Goal: Navigation & Orientation: Find specific page/section

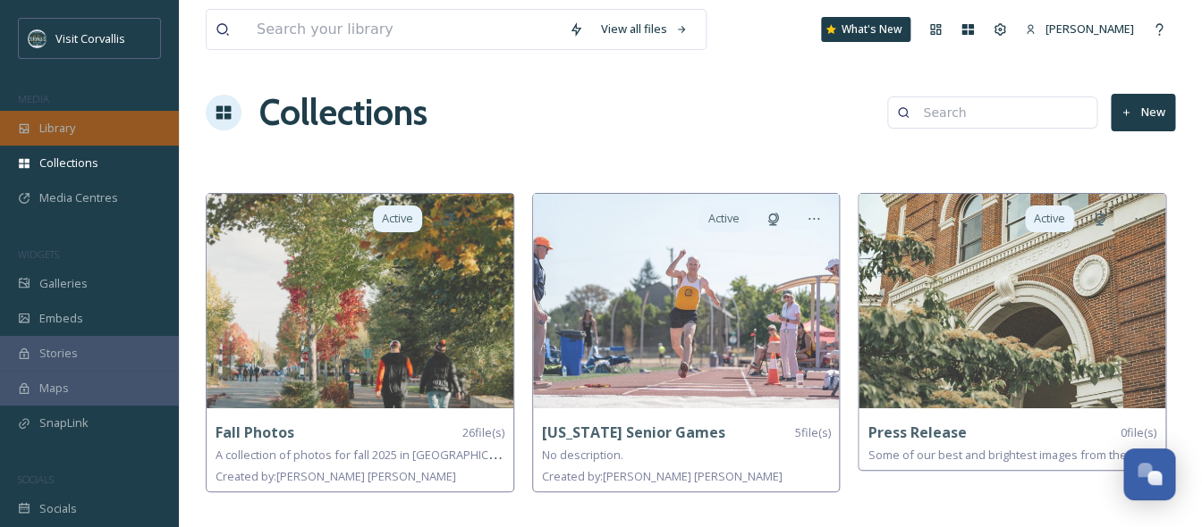
click at [59, 131] on span "Library" at bounding box center [57, 128] width 36 height 17
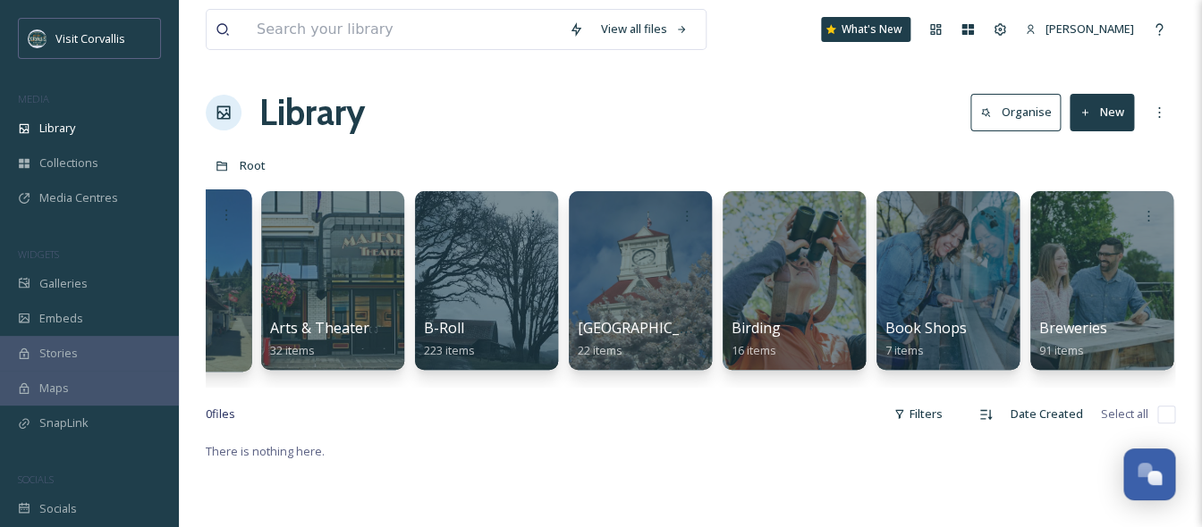
scroll to position [0, 600]
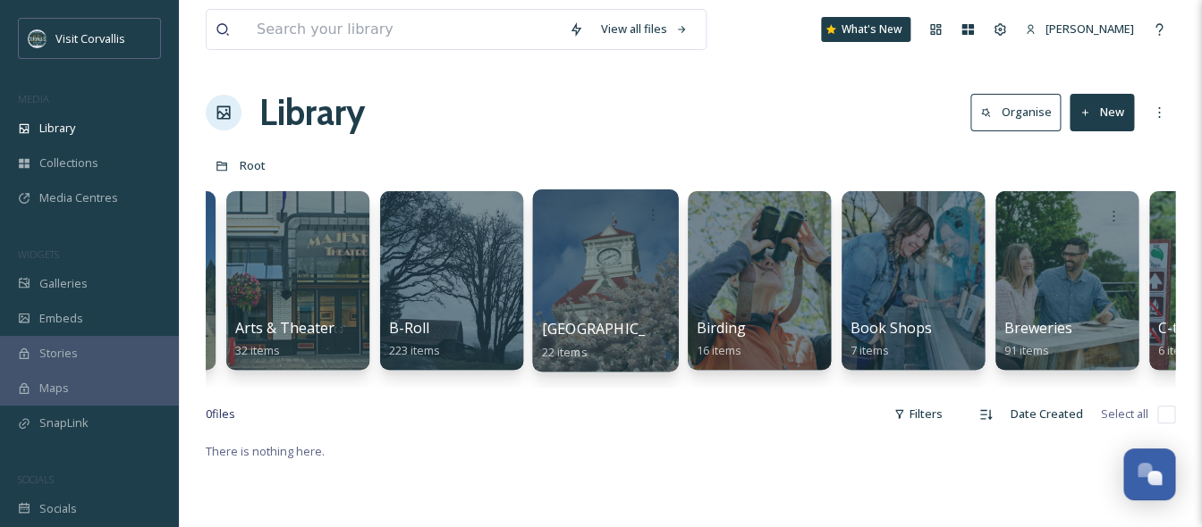
click at [601, 270] on div at bounding box center [605, 281] width 146 height 182
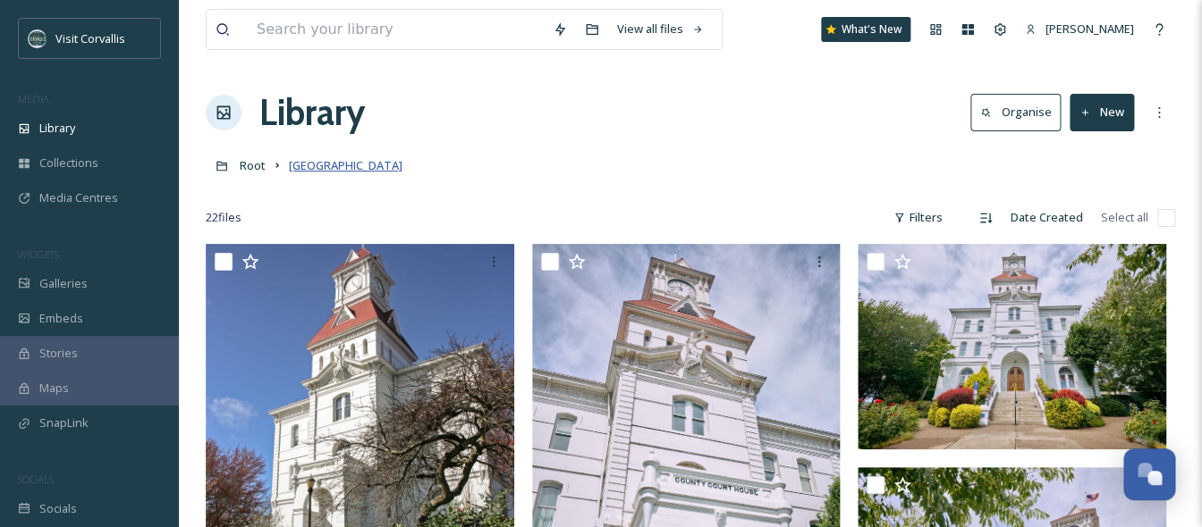
drag, startPoint x: 443, startPoint y: 165, endPoint x: 291, endPoint y: 166, distance: 152.0
click at [291, 166] on div "Root [GEOGRAPHIC_DATA]" at bounding box center [690, 165] width 969 height 34
copy span "[GEOGRAPHIC_DATA]"
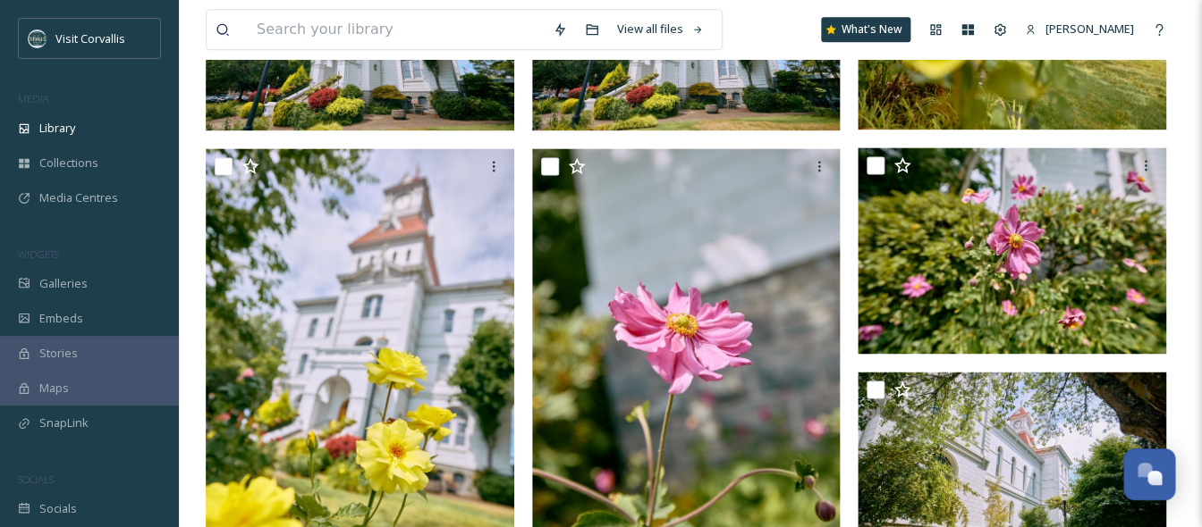
scroll to position [135, 0]
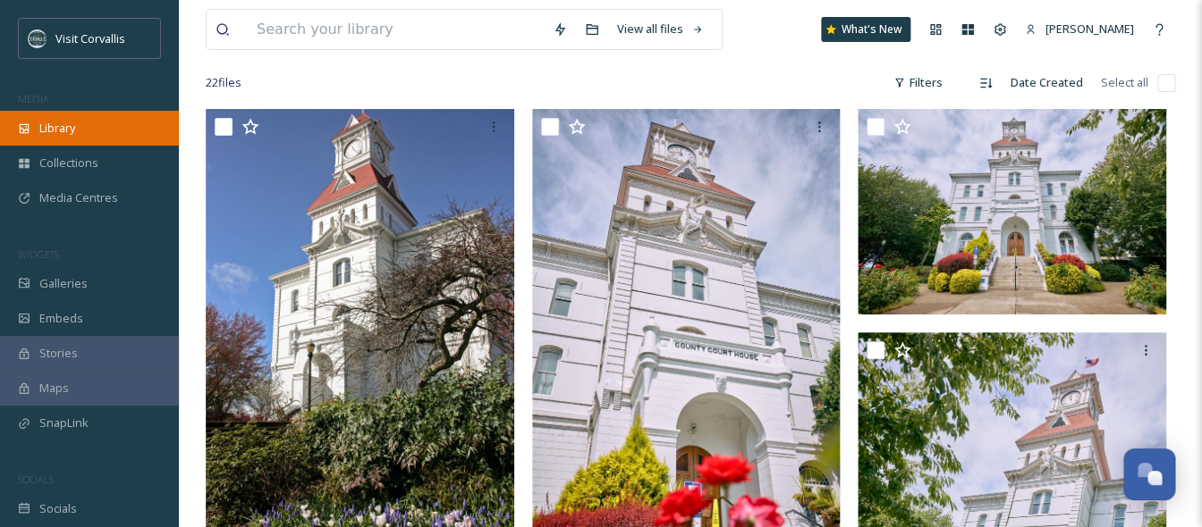
click at [52, 138] on div "Library" at bounding box center [89, 128] width 179 height 35
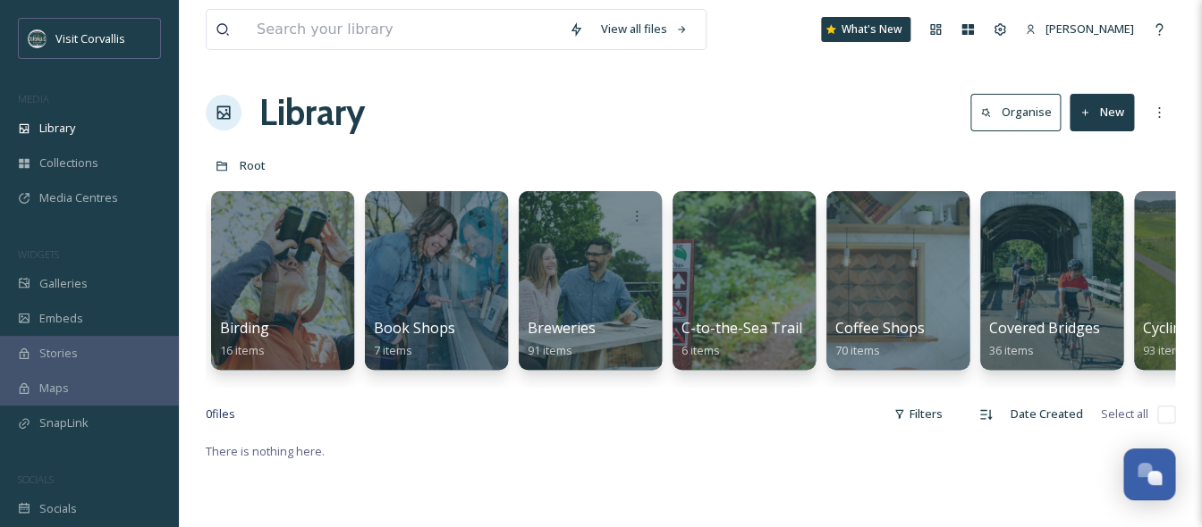
scroll to position [0, 1186]
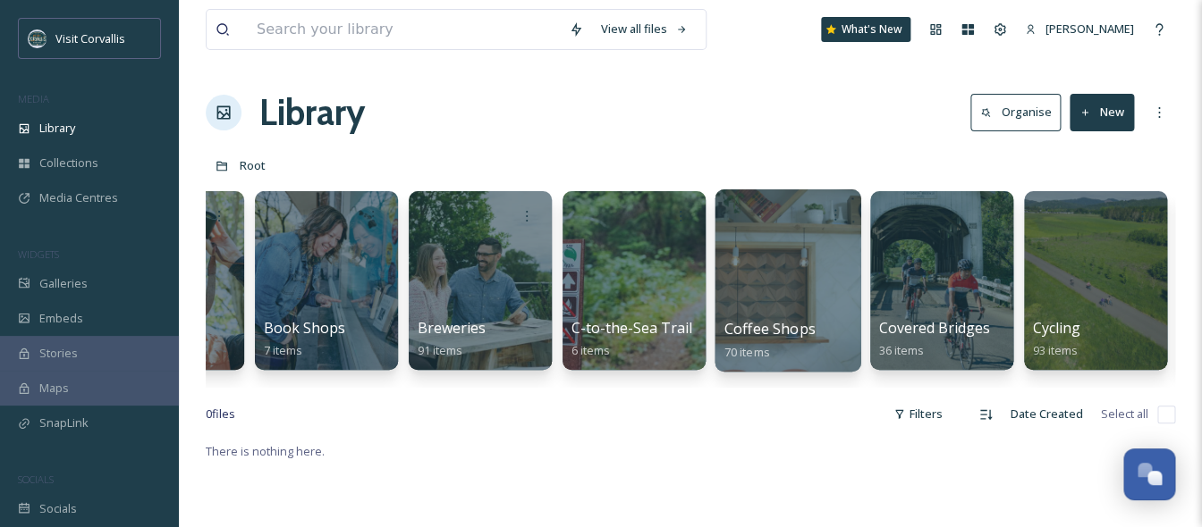
click at [768, 283] on div at bounding box center [787, 281] width 146 height 182
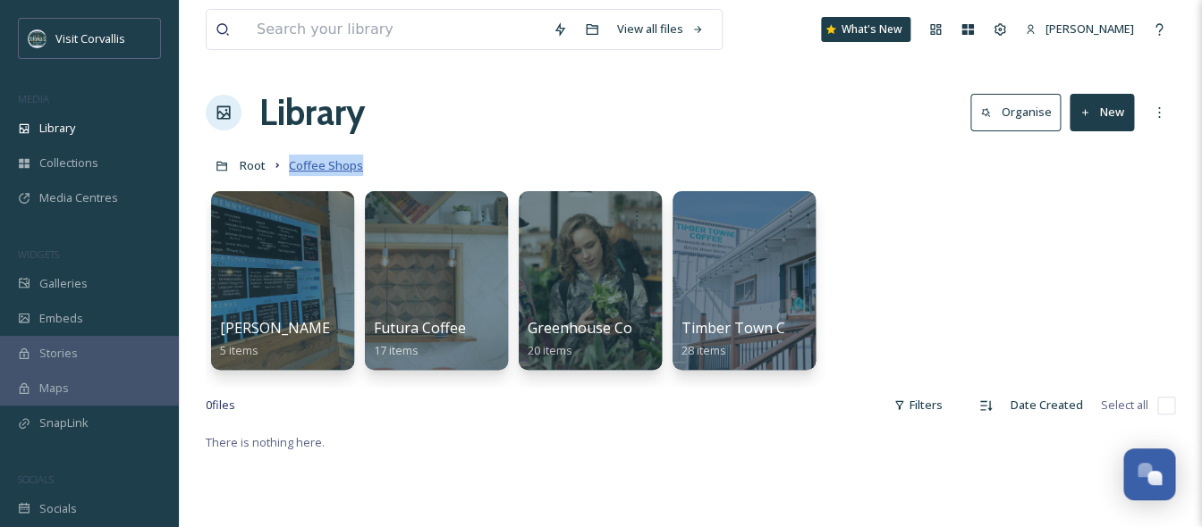
drag, startPoint x: 373, startPoint y: 165, endPoint x: 291, endPoint y: 168, distance: 81.4
click at [291, 168] on div "Root Coffee Shops" at bounding box center [690, 165] width 969 height 34
copy span "Coffee Shops"
click at [251, 162] on span "Root" at bounding box center [253, 165] width 26 height 16
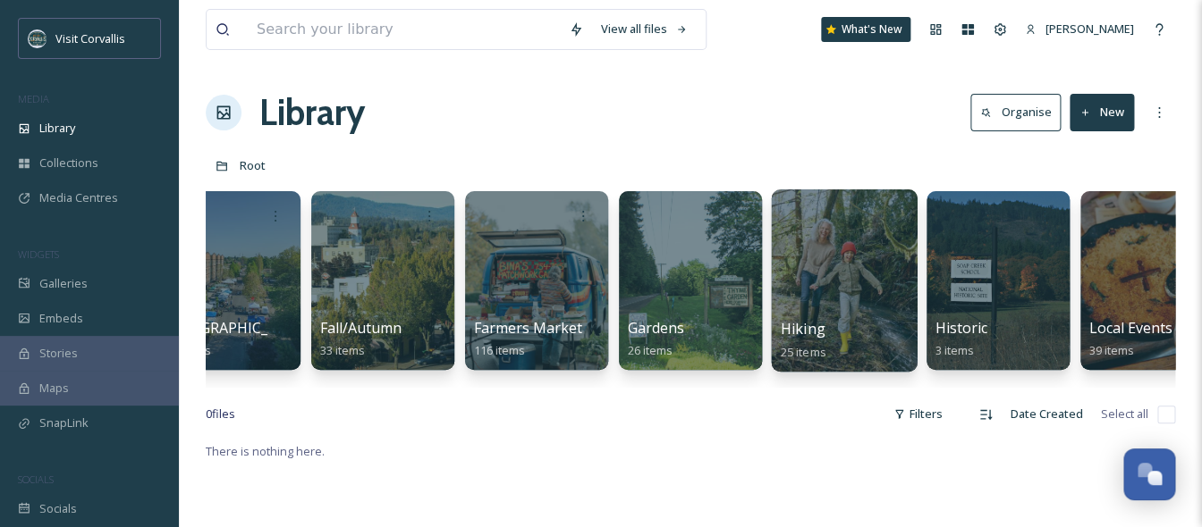
scroll to position [0, 2366]
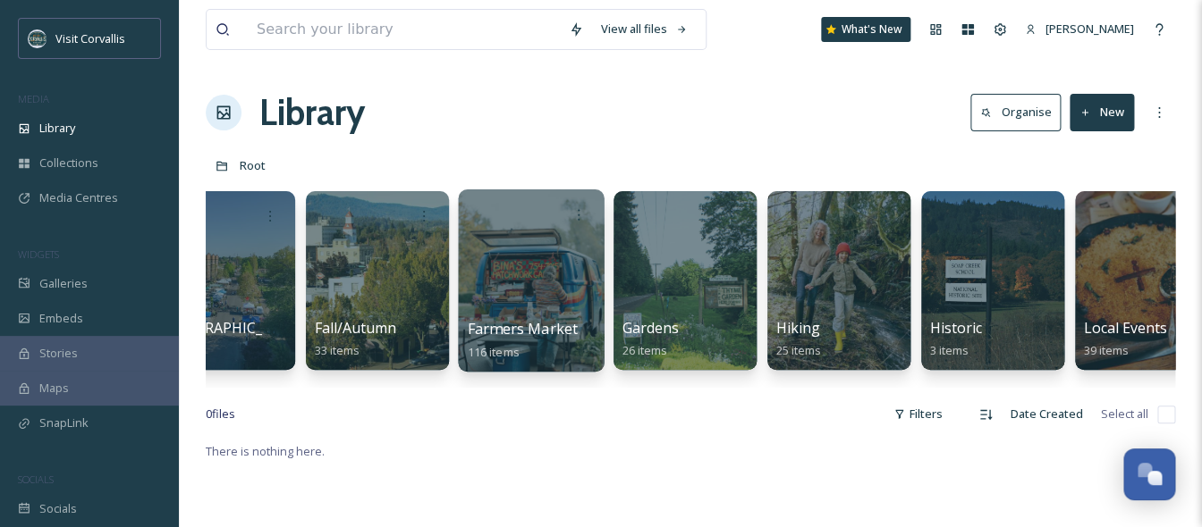
click at [528, 283] on div at bounding box center [531, 281] width 146 height 182
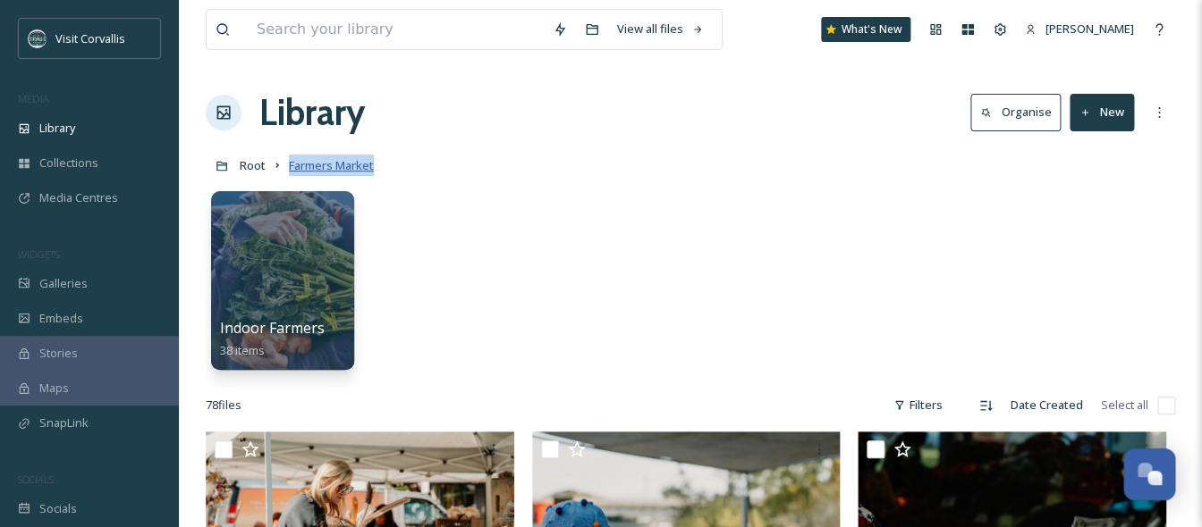
drag, startPoint x: 386, startPoint y: 161, endPoint x: 291, endPoint y: 166, distance: 95.8
click at [291, 166] on div "Root Farmers Market" at bounding box center [690, 165] width 969 height 34
copy span "Farmers Market"
click at [424, 225] on div "Indoor Farmers Market 38 items" at bounding box center [690, 285] width 969 height 206
click at [514, 266] on div "Indoor Farmers Market 38 items" at bounding box center [690, 285] width 969 height 206
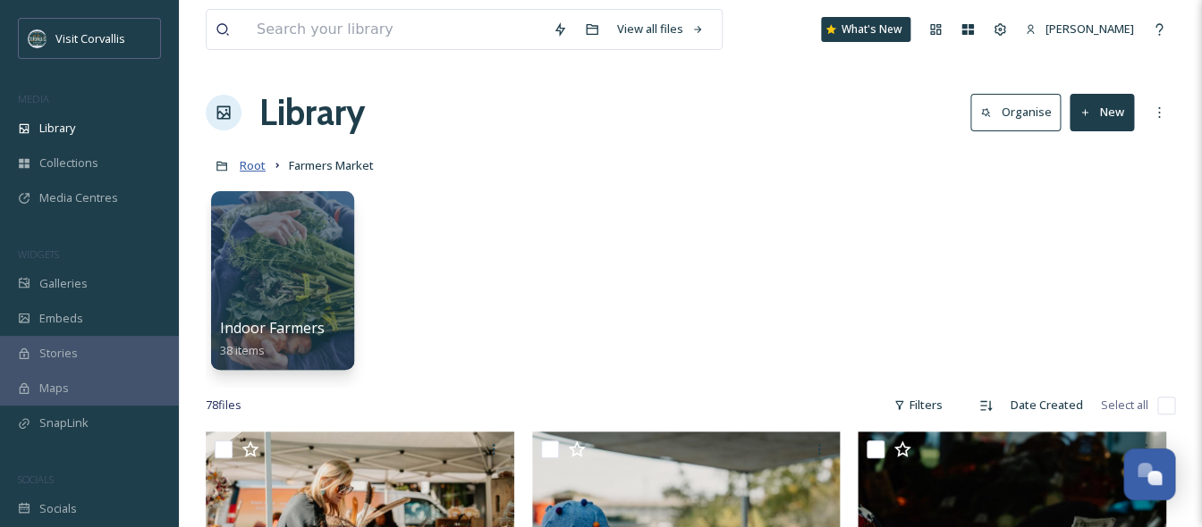
click at [245, 171] on span "Root" at bounding box center [253, 165] width 26 height 16
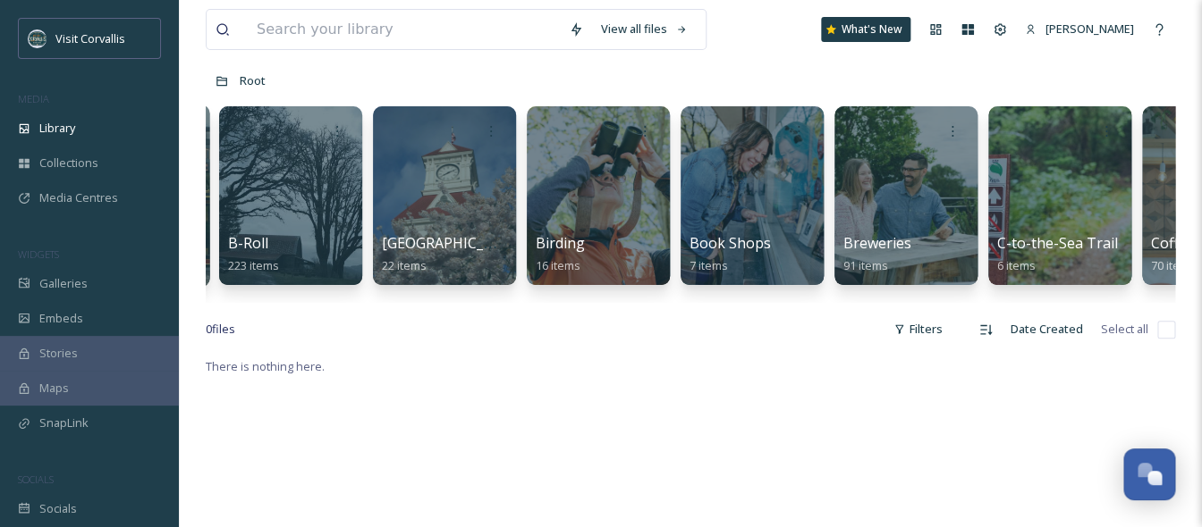
scroll to position [0, 987]
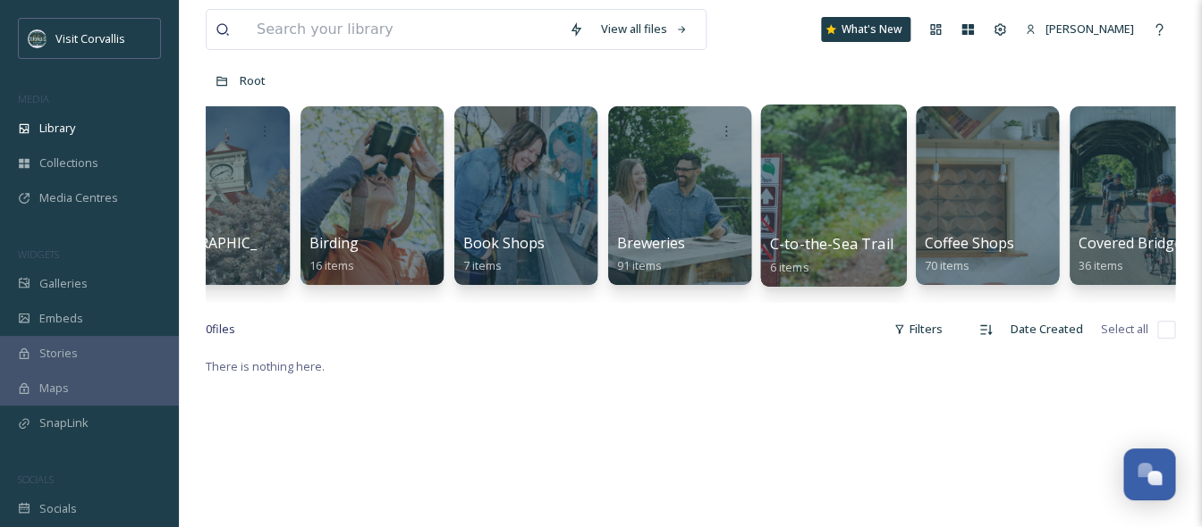
click at [834, 205] on div at bounding box center [833, 196] width 146 height 182
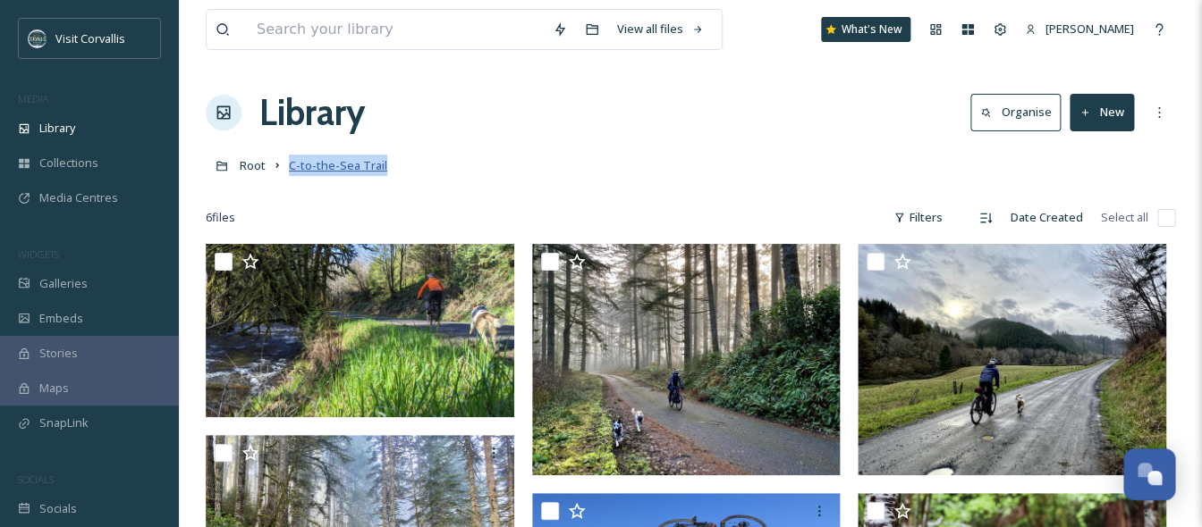
drag, startPoint x: 394, startPoint y: 165, endPoint x: 289, endPoint y: 166, distance: 105.5
click at [289, 166] on div "Root C-to-the-Sea Trail" at bounding box center [690, 165] width 969 height 34
copy span "C-to-the-Sea Trail"
click at [260, 160] on span "Root" at bounding box center [253, 165] width 26 height 16
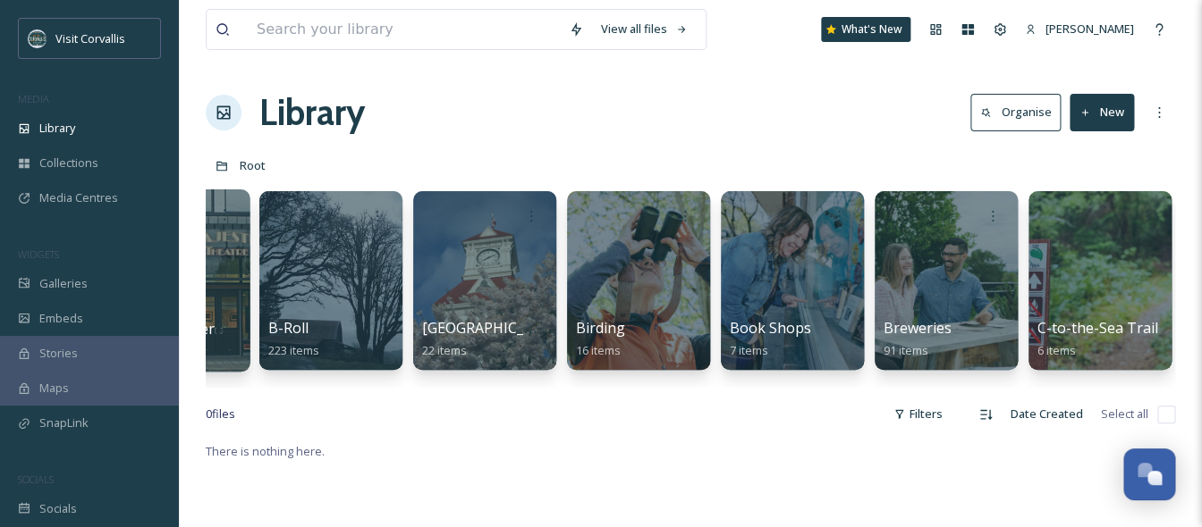
scroll to position [0, 536]
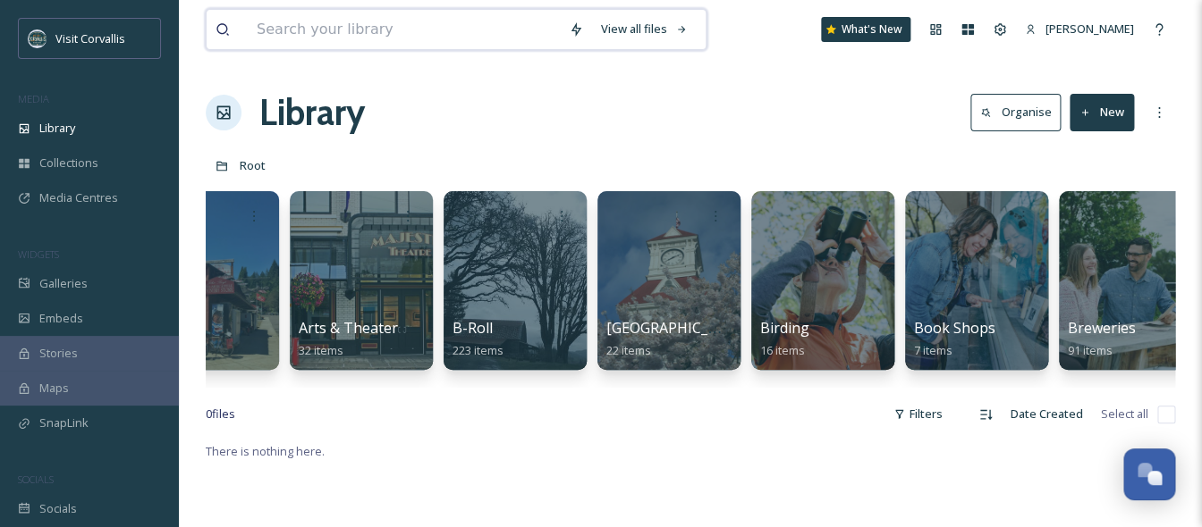
click at [294, 25] on input at bounding box center [404, 29] width 312 height 39
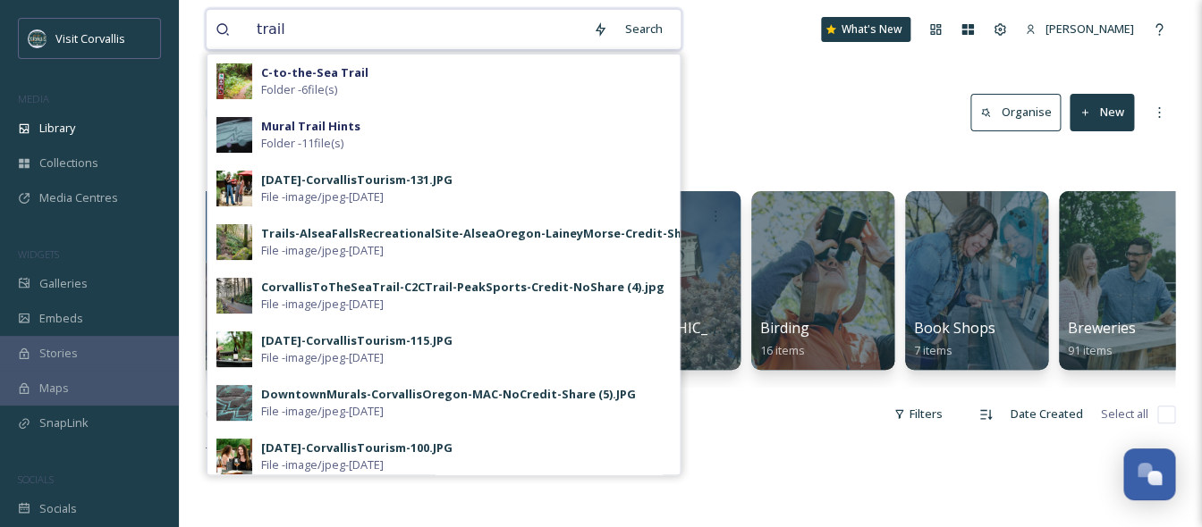
type input "trail"
click at [809, 107] on div "Library Organise New" at bounding box center [690, 113] width 969 height 54
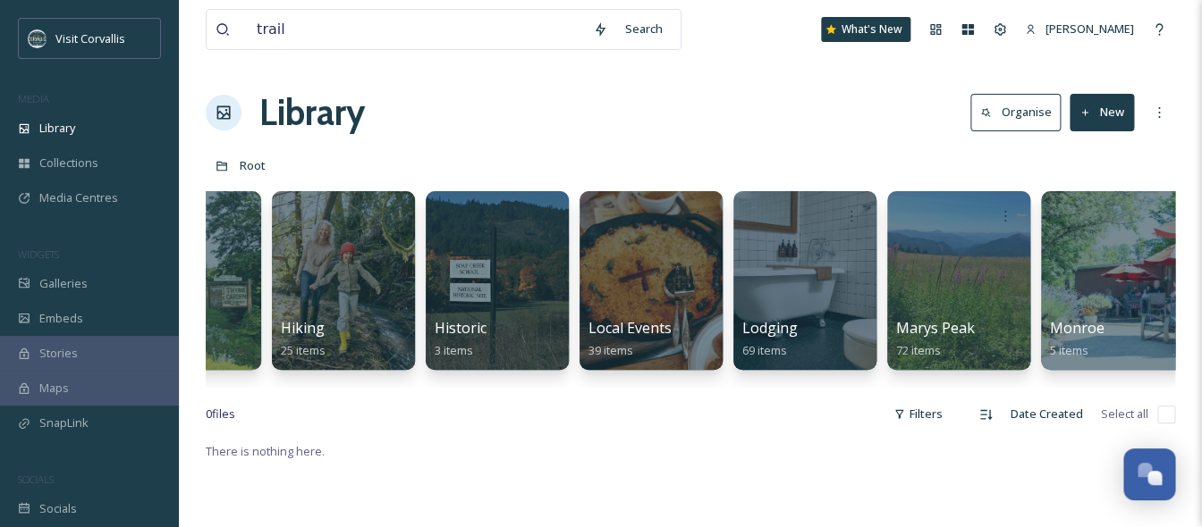
scroll to position [0, 3173]
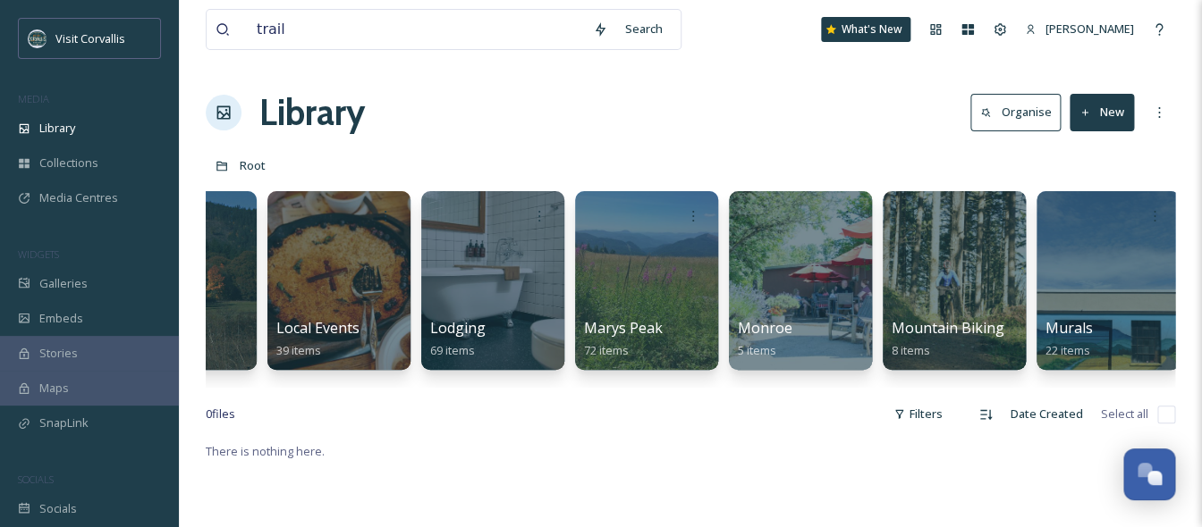
click at [1111, 108] on button "New" at bounding box center [1101, 112] width 64 height 37
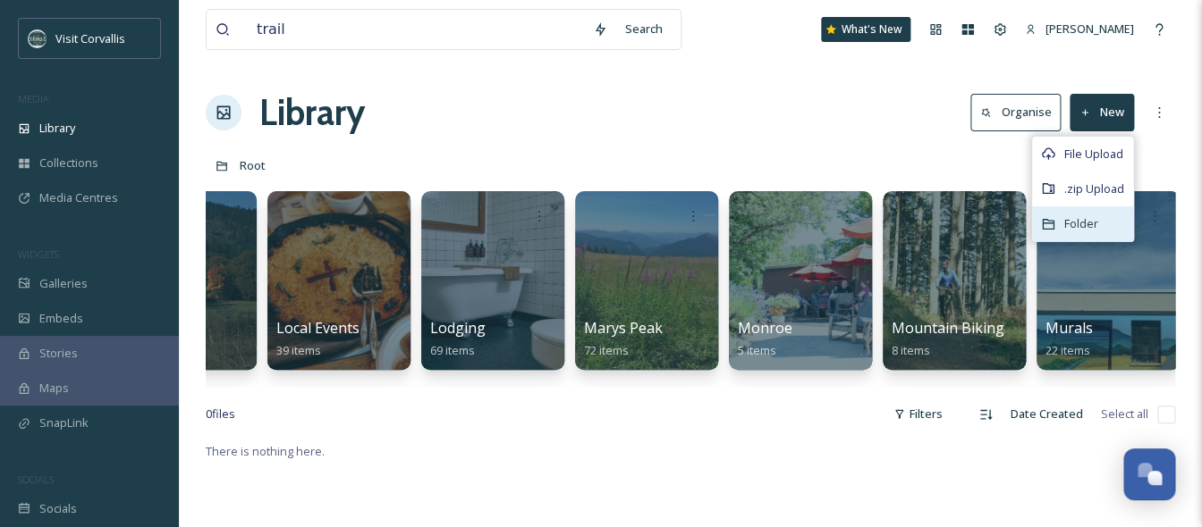
click at [1065, 224] on span "Folder" at bounding box center [1081, 223] width 34 height 17
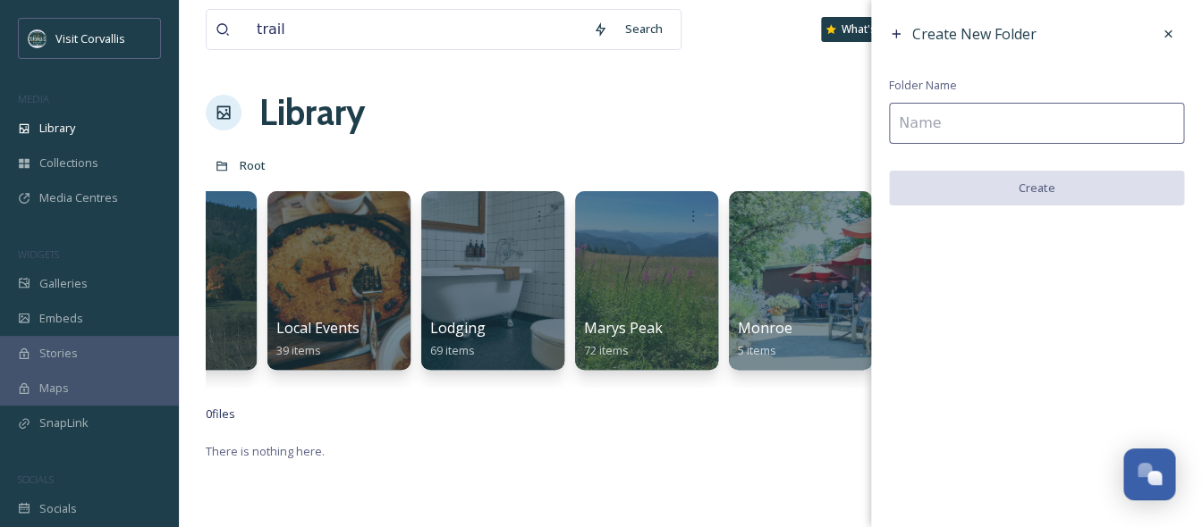
click at [948, 120] on input at bounding box center [1036, 123] width 295 height 41
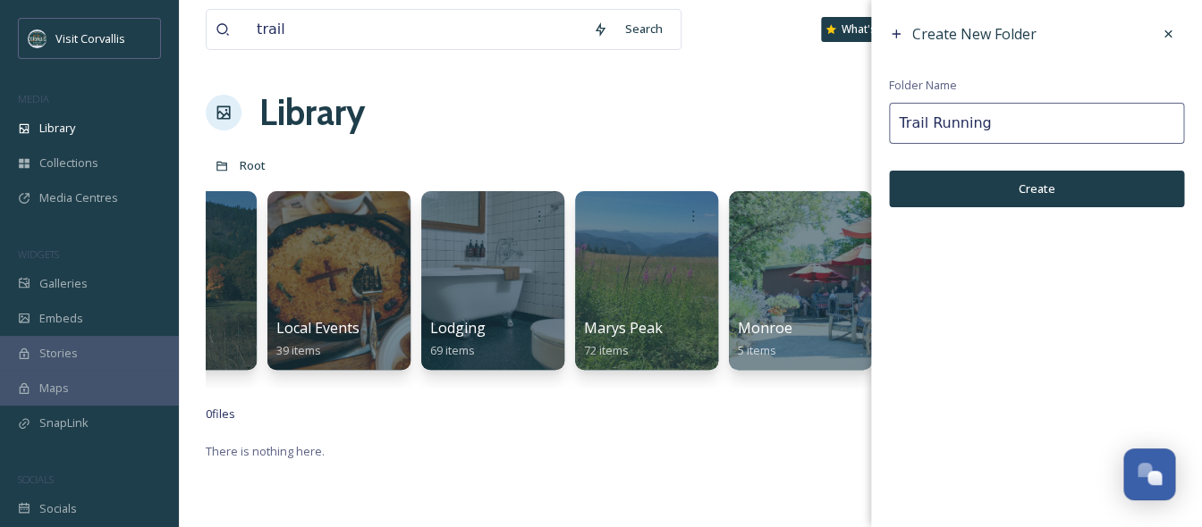
type input "Trail Running"
click at [990, 176] on button "Create" at bounding box center [1036, 189] width 295 height 37
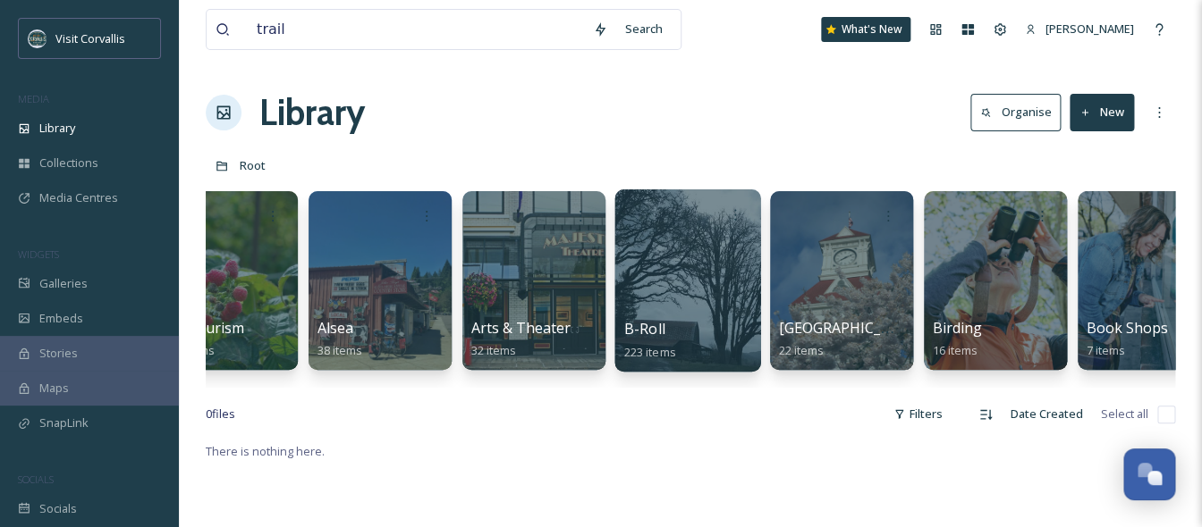
scroll to position [0, 0]
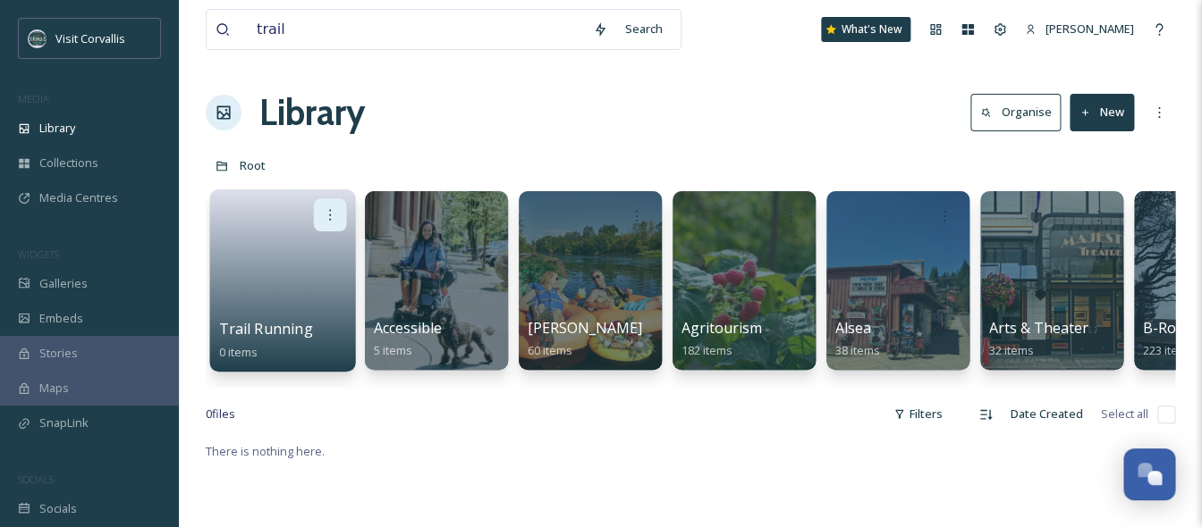
click at [332, 210] on icon at bounding box center [330, 214] width 14 height 14
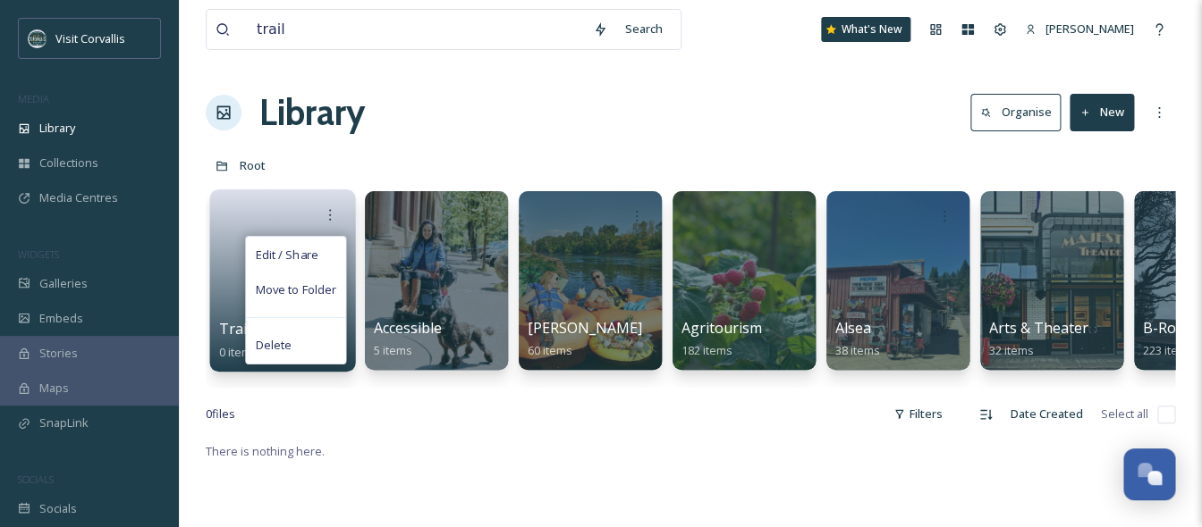
click at [224, 278] on link at bounding box center [283, 275] width 128 height 87
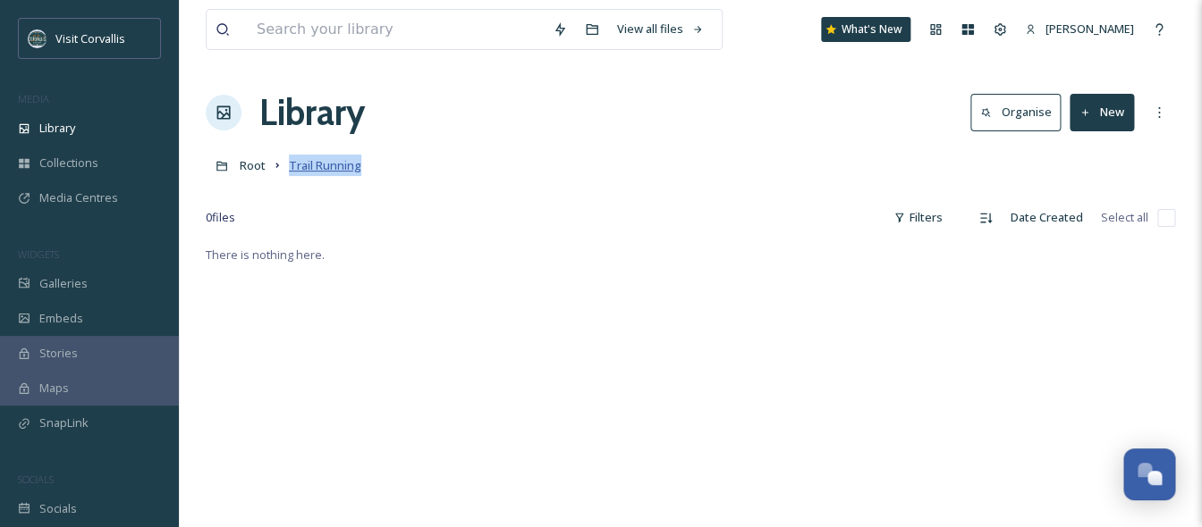
drag, startPoint x: 375, startPoint y: 169, endPoint x: 291, endPoint y: 170, distance: 84.0
click at [291, 170] on div "Root Trail Running" at bounding box center [690, 165] width 969 height 34
copy span "Trail Running"
click at [333, 197] on div at bounding box center [690, 191] width 969 height 18
click at [261, 162] on span "Root" at bounding box center [253, 165] width 26 height 16
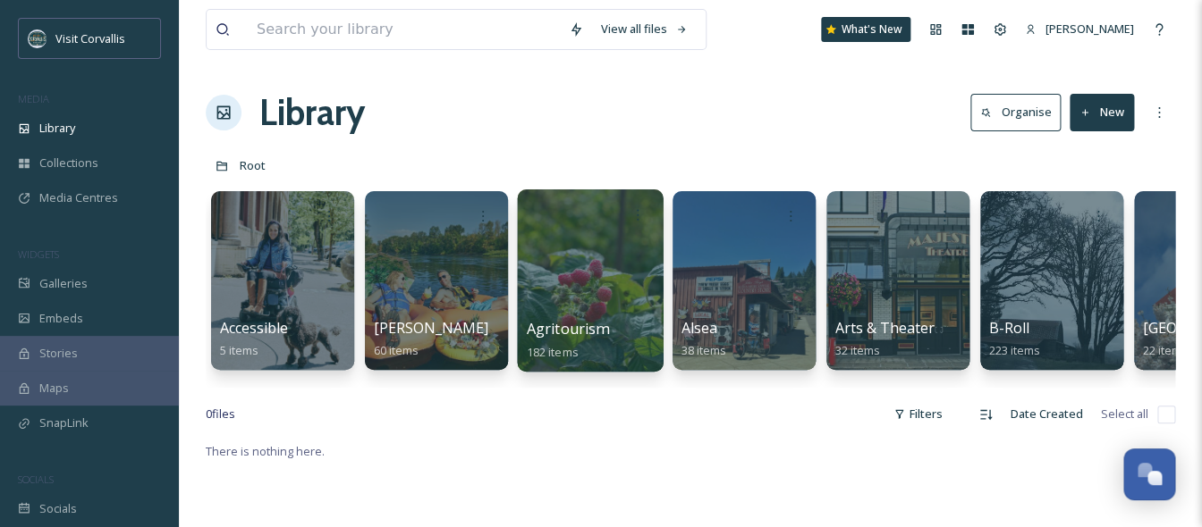
click at [612, 291] on div at bounding box center [590, 281] width 146 height 182
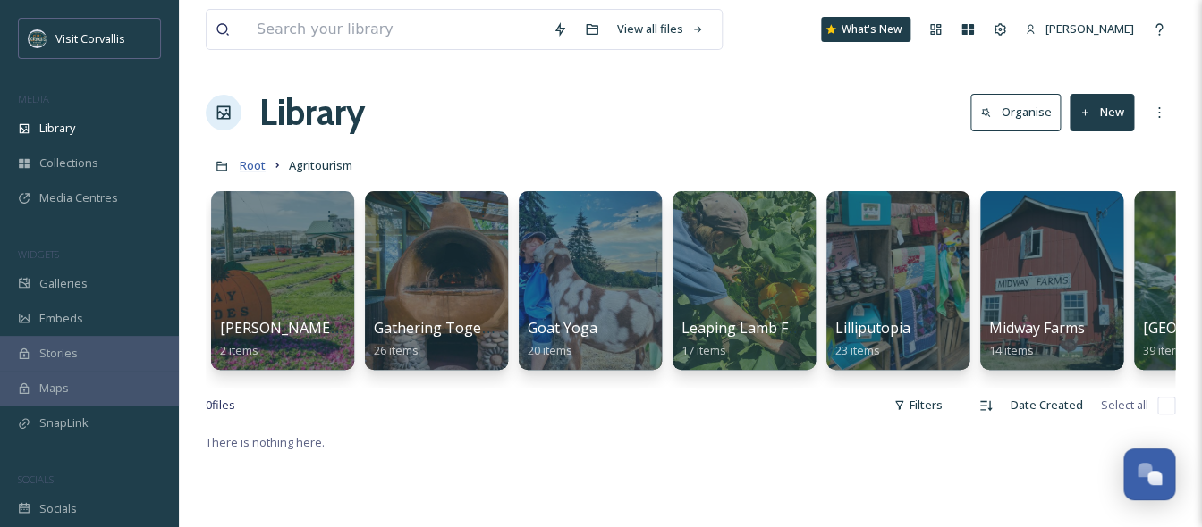
click at [247, 171] on span "Root" at bounding box center [253, 165] width 26 height 16
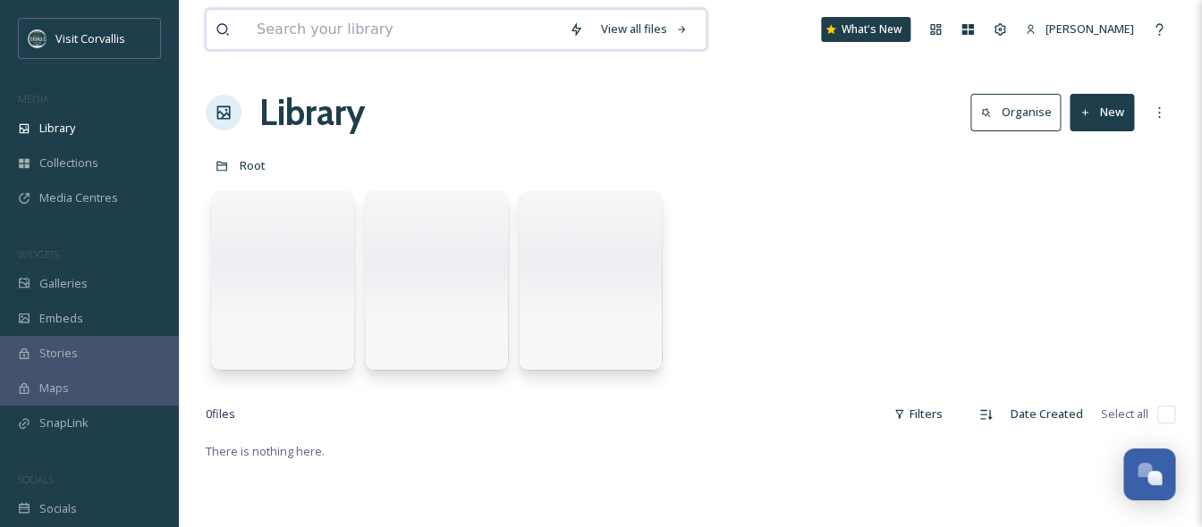
click at [322, 24] on input at bounding box center [404, 29] width 312 height 39
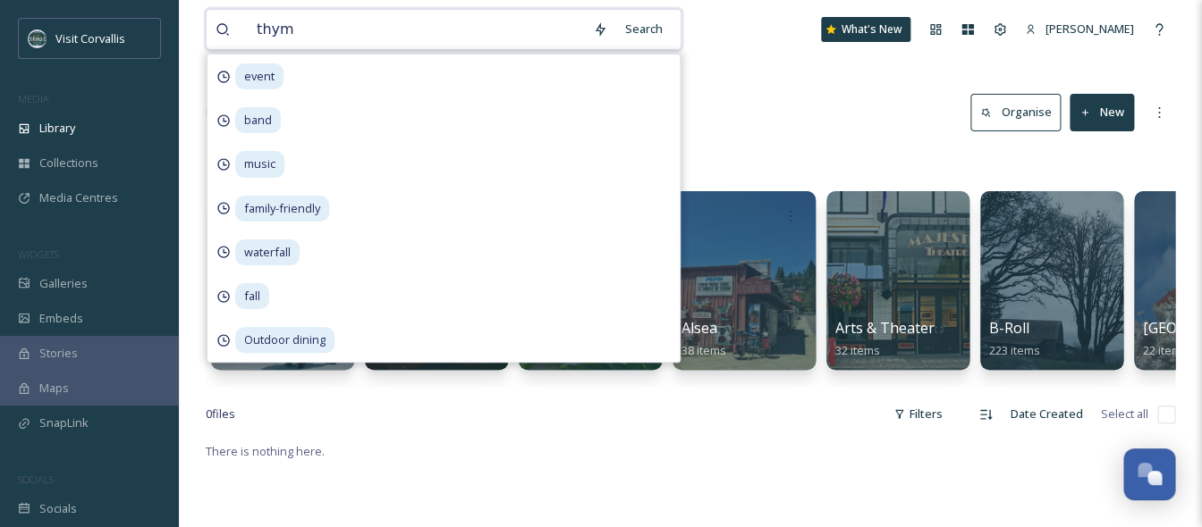
type input "thyme"
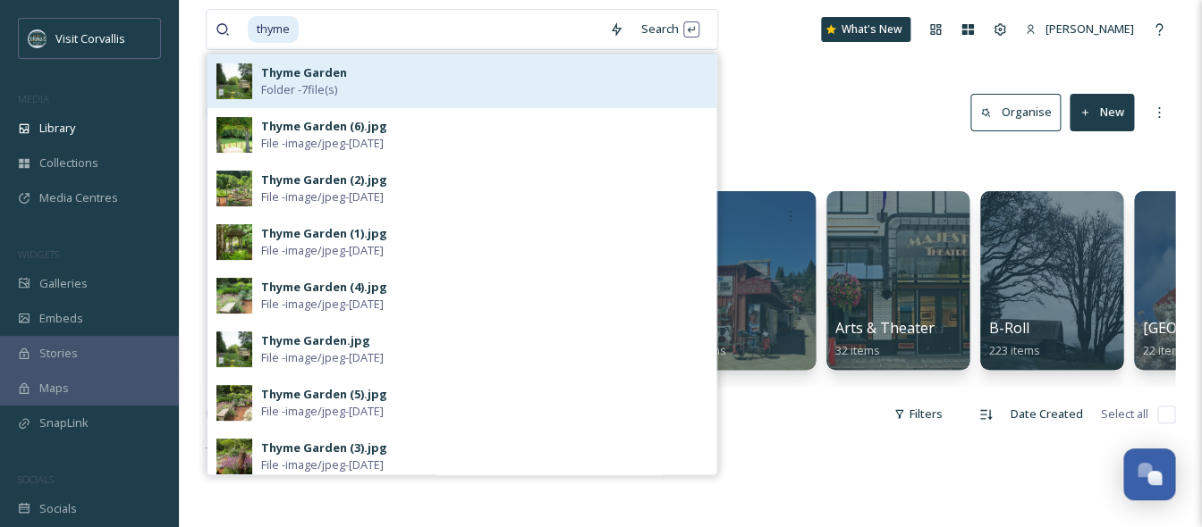
click at [308, 65] on strong "Thyme Garden" at bounding box center [304, 72] width 86 height 16
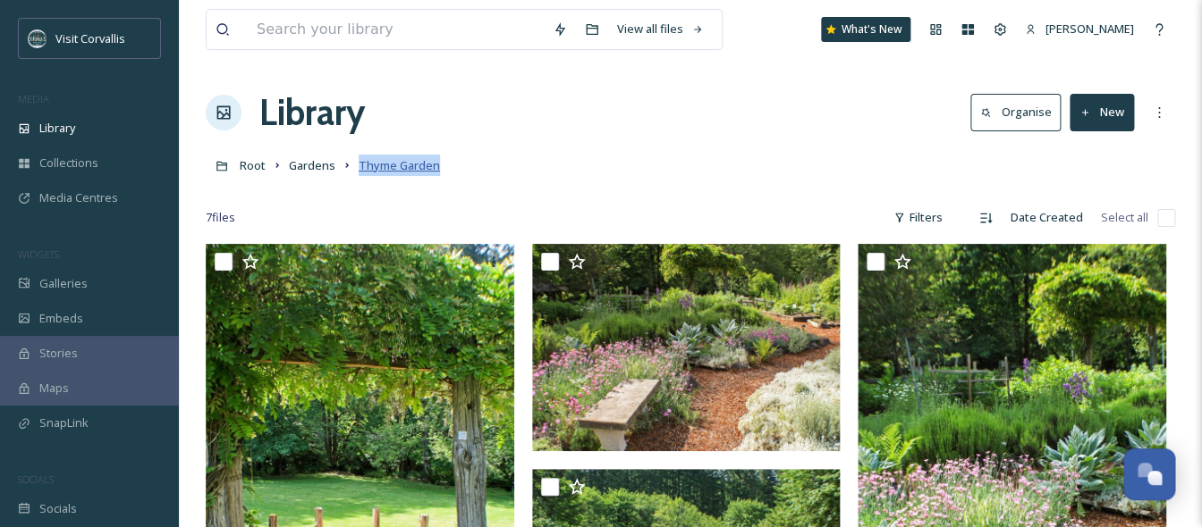
drag, startPoint x: 455, startPoint y: 170, endPoint x: 360, endPoint y: 172, distance: 94.8
click at [360, 172] on div "Root Gardens [GEOGRAPHIC_DATA]" at bounding box center [690, 165] width 969 height 34
copy span "Thyme Garden"
click at [298, 164] on span "Gardens" at bounding box center [312, 165] width 46 height 16
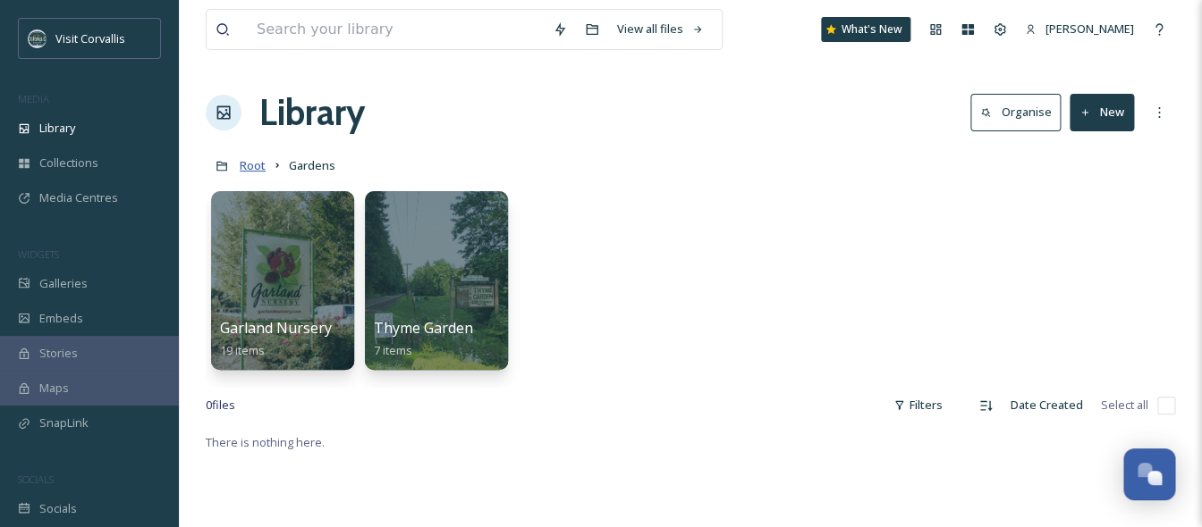
click at [255, 165] on span "Root" at bounding box center [253, 165] width 26 height 16
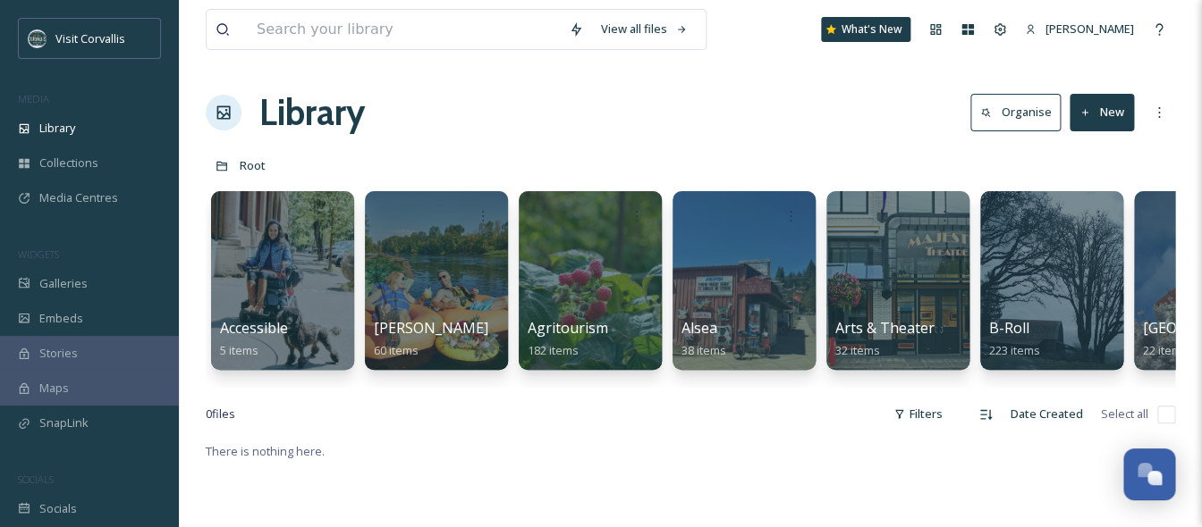
click at [722, 135] on div "Library Organise New" at bounding box center [690, 113] width 969 height 54
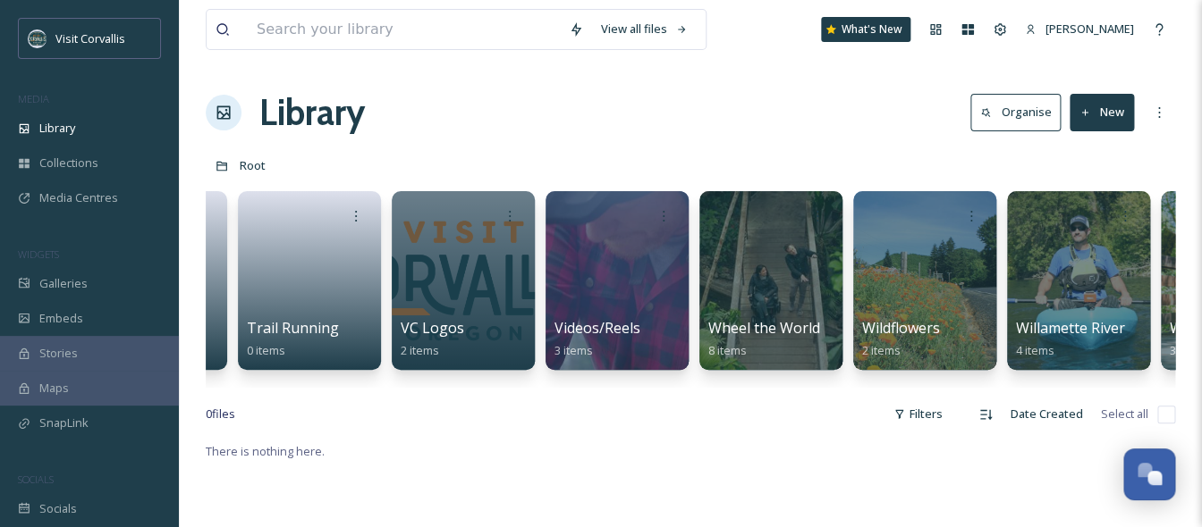
scroll to position [0, 5951]
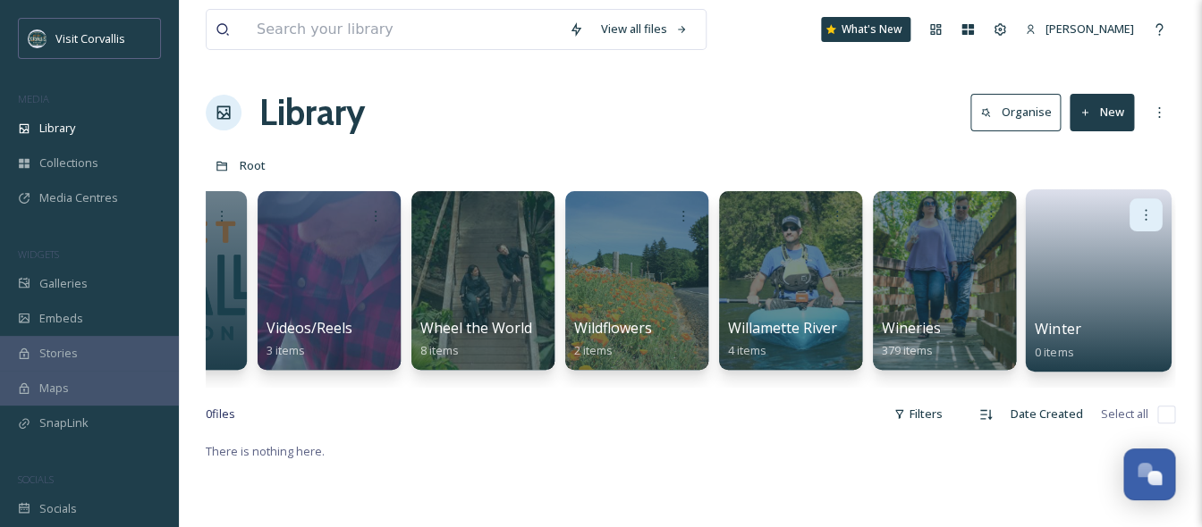
click at [1145, 217] on icon at bounding box center [1145, 214] width 14 height 14
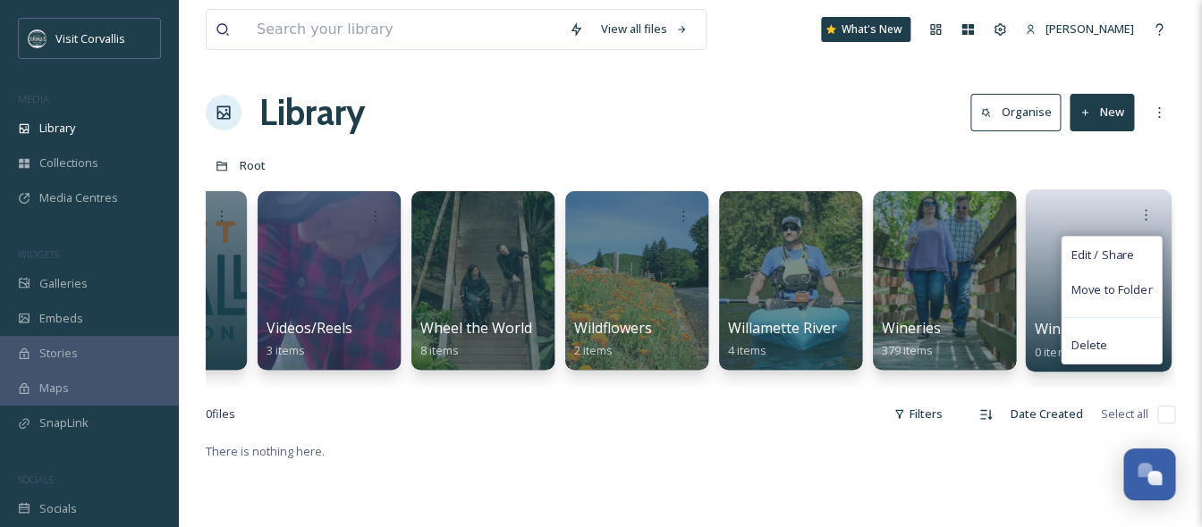
click at [1093, 216] on div "Edit / Share Move to Folder Delete" at bounding box center [1098, 214] width 128 height 33
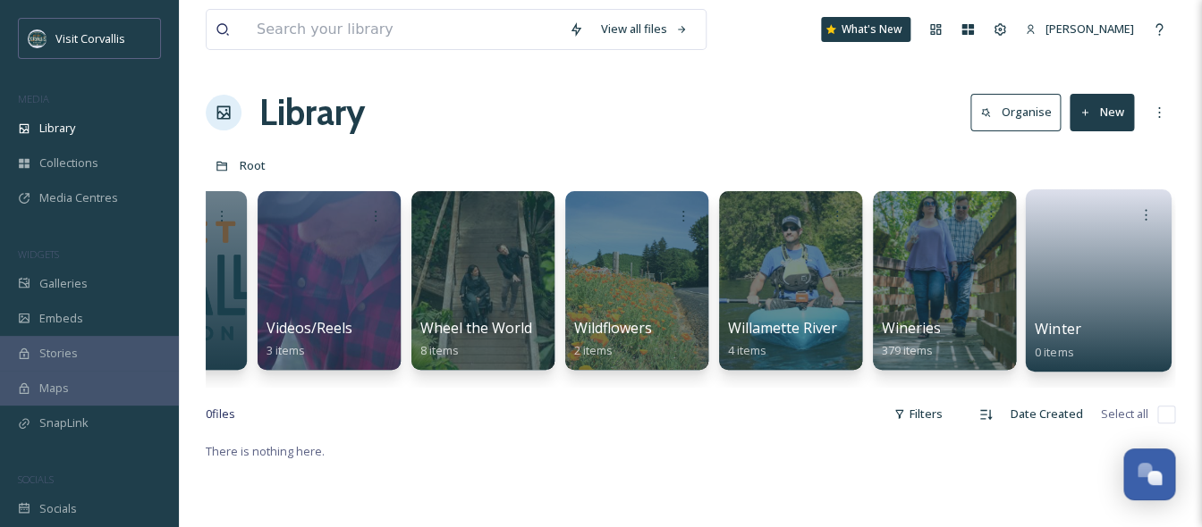
click at [1072, 243] on link at bounding box center [1098, 275] width 128 height 87
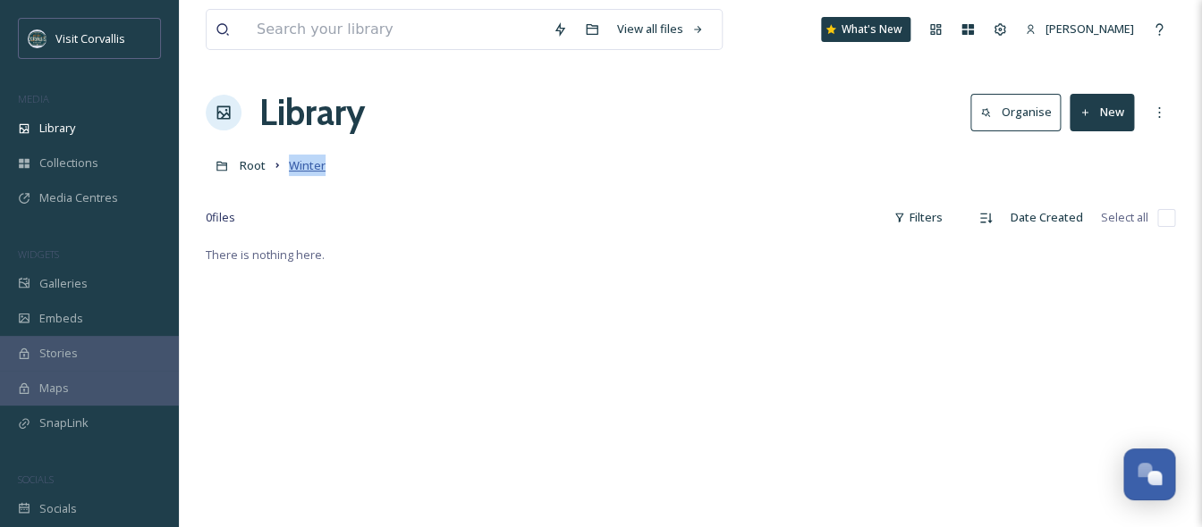
drag, startPoint x: 347, startPoint y: 165, endPoint x: 291, endPoint y: 166, distance: 56.4
click at [291, 166] on div "Root Winter" at bounding box center [690, 165] width 969 height 34
copy span "Winter"
click at [253, 164] on span "Root" at bounding box center [253, 165] width 26 height 16
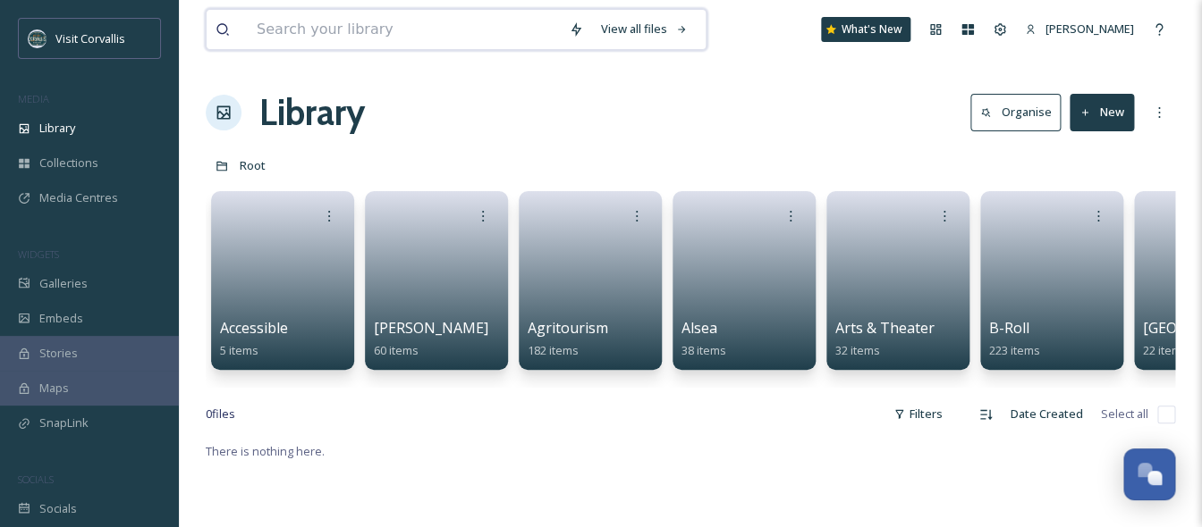
click at [357, 30] on input at bounding box center [404, 29] width 312 height 39
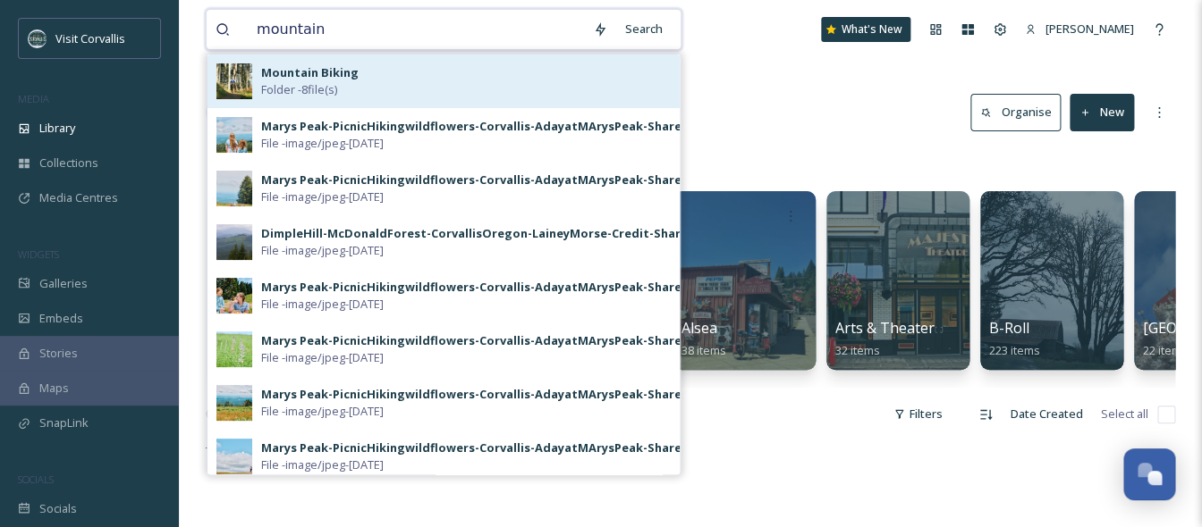
type input "mountain"
click at [348, 78] on strong "Mountain Biking" at bounding box center [309, 72] width 97 height 16
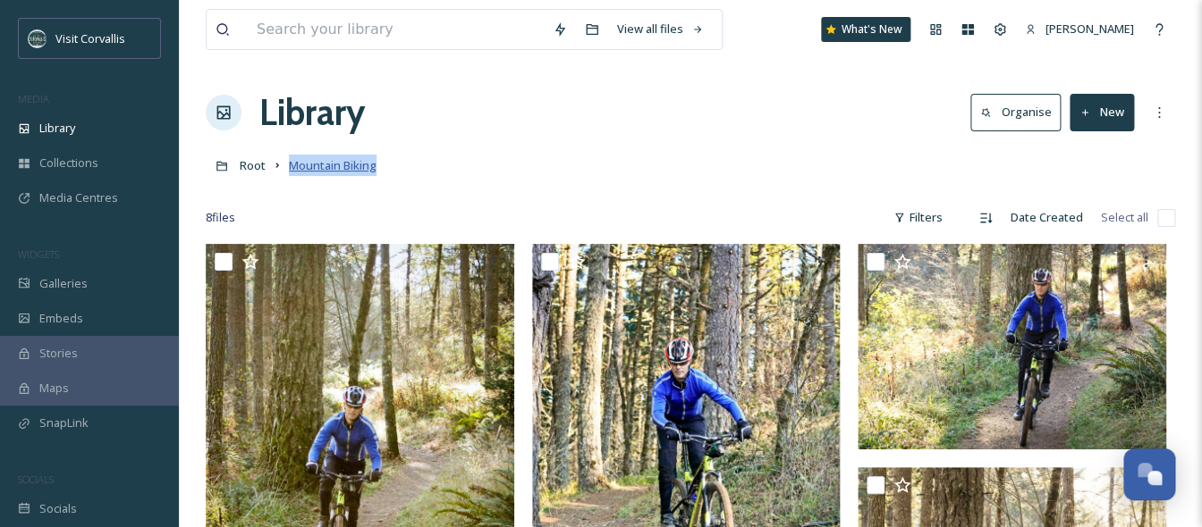
drag, startPoint x: 382, startPoint y: 163, endPoint x: 293, endPoint y: 173, distance: 89.1
click at [293, 173] on div "Root Mountain Biking" at bounding box center [690, 165] width 969 height 34
copy span "Mountain Biking"
